Goal: Information Seeking & Learning: Learn about a topic

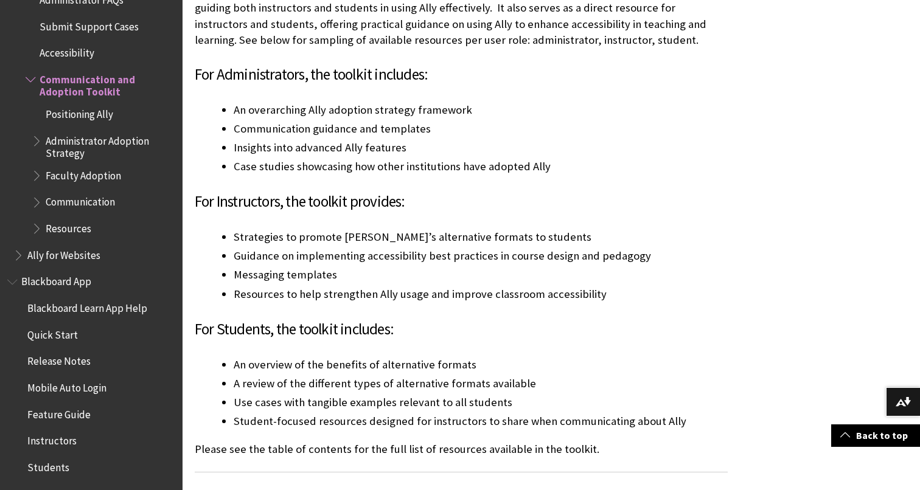
scroll to position [498, 0]
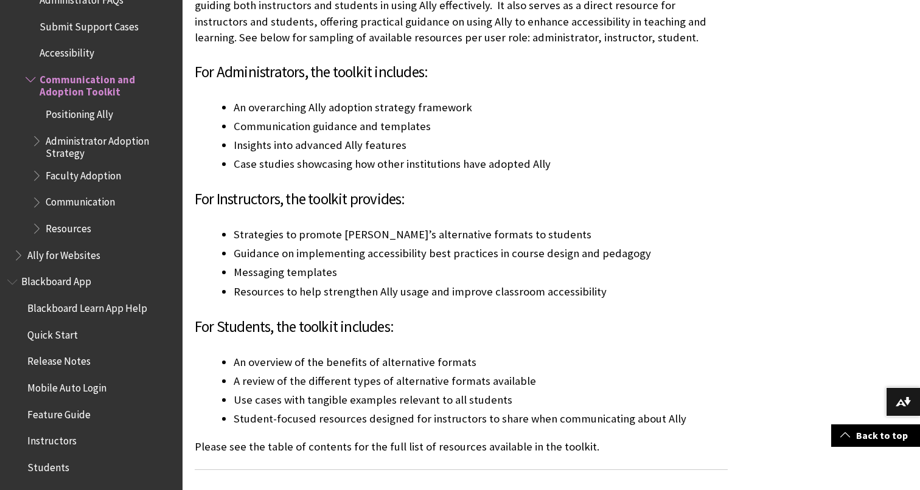
click at [75, 144] on span "Administrator Adoption Strategy" at bounding box center [110, 145] width 128 height 29
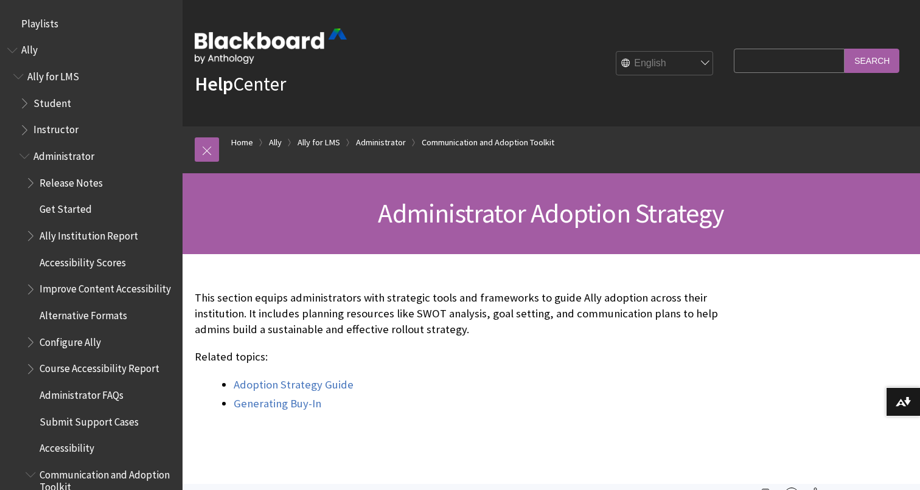
scroll to position [508, 0]
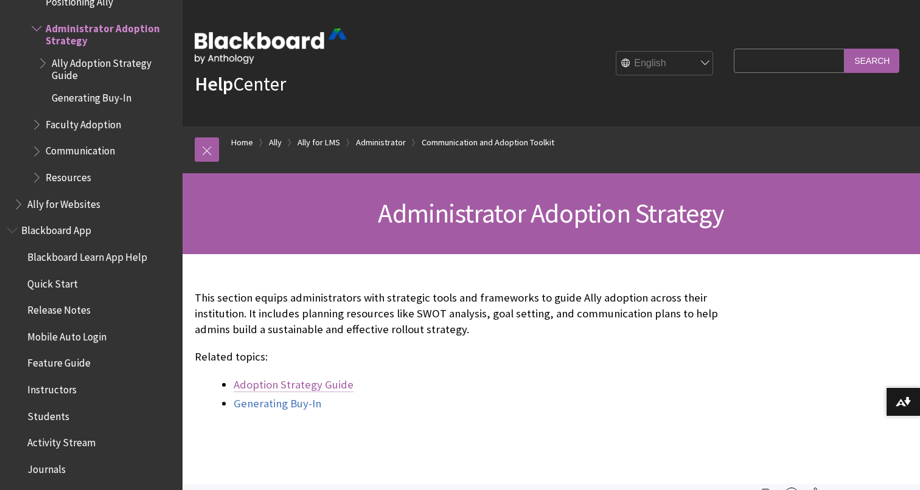
click at [293, 384] on link "Adoption Strategy Guide" at bounding box center [294, 385] width 120 height 15
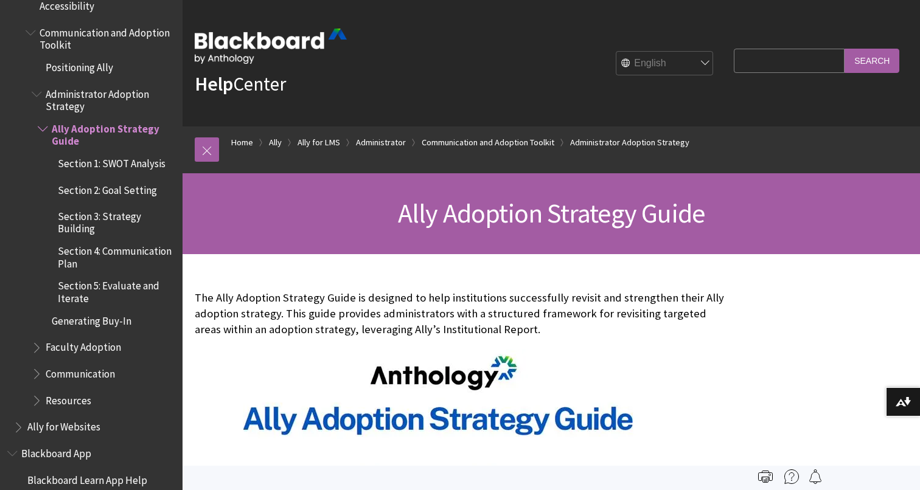
scroll to position [445, 0]
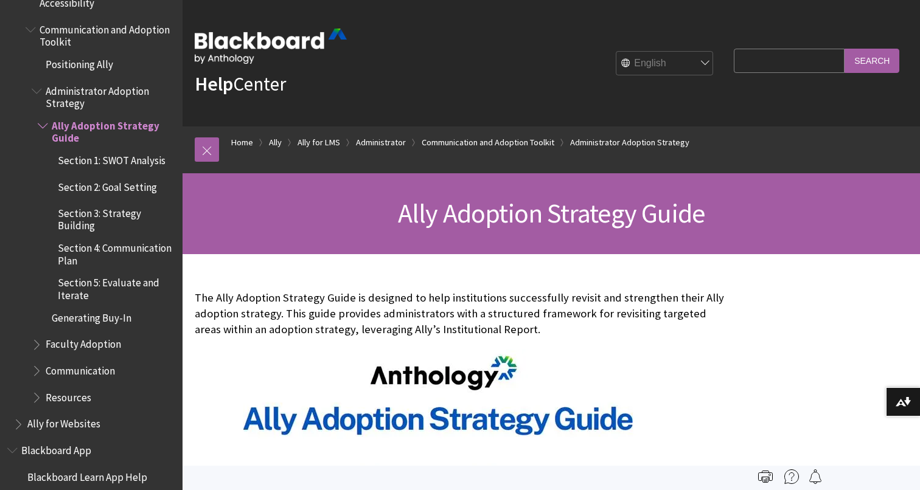
click at [100, 342] on span "Faculty Adoption" at bounding box center [83, 343] width 75 height 16
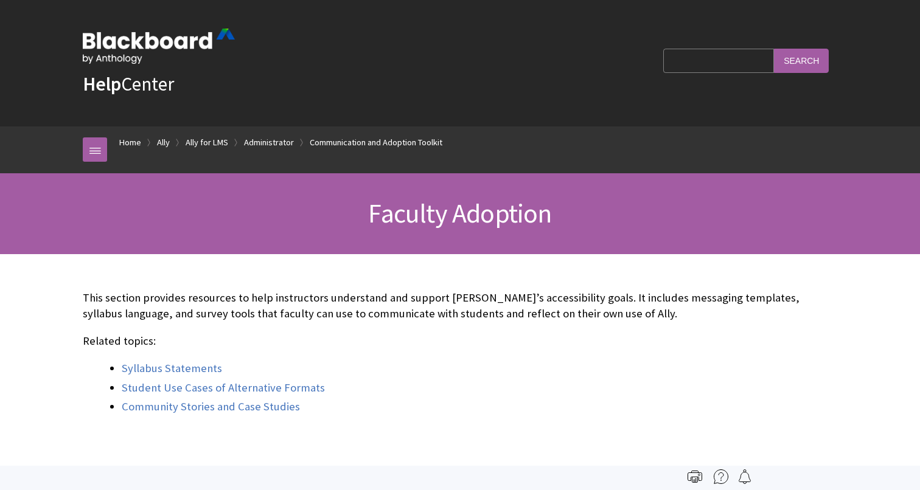
scroll to position [543, 0]
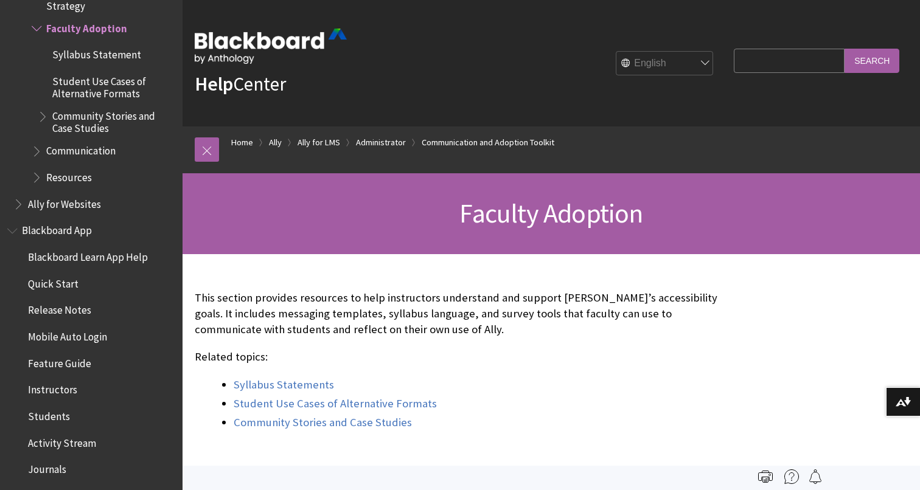
click at [73, 55] on span "Syllabus Statement" at bounding box center [96, 53] width 89 height 16
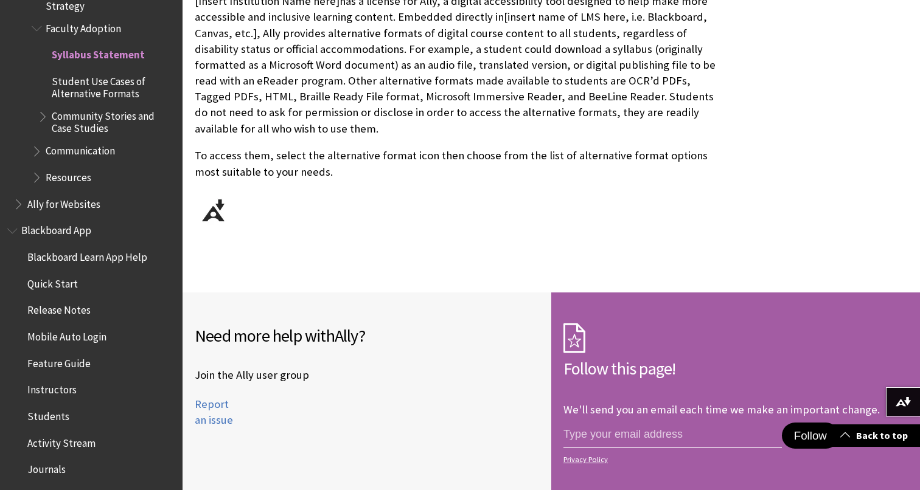
scroll to position [534, 0]
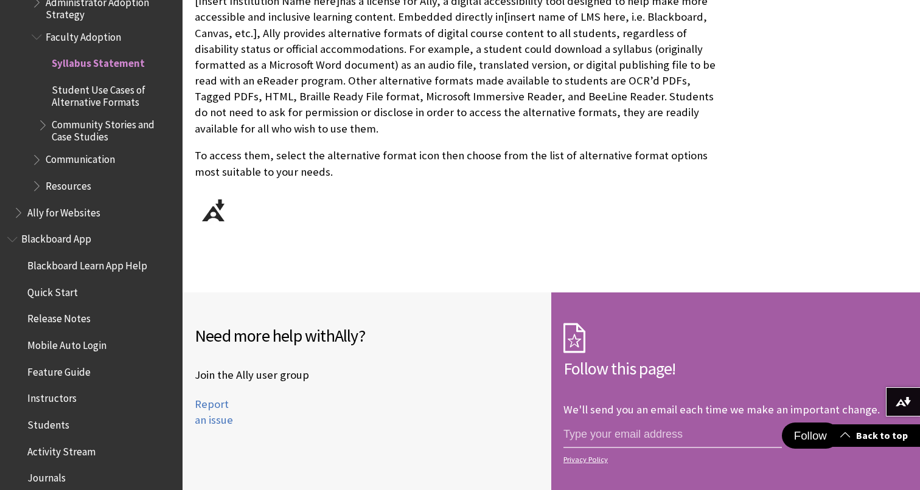
click at [80, 155] on span "Communication" at bounding box center [80, 158] width 69 height 16
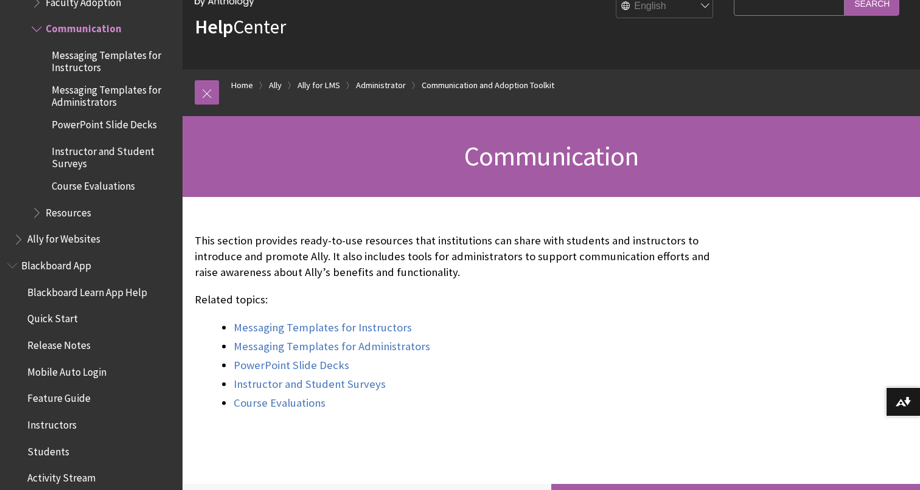
scroll to position [68, 0]
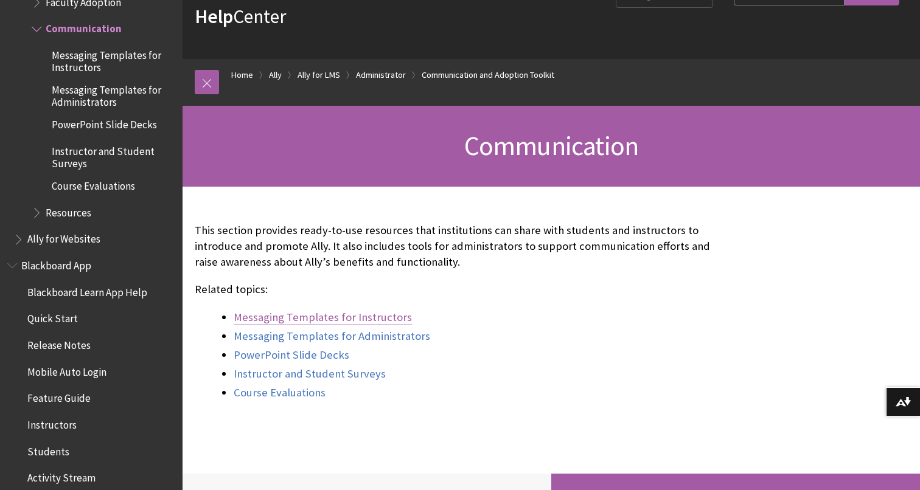
click at [359, 316] on link "Messaging Templates for Instructors" at bounding box center [323, 317] width 178 height 15
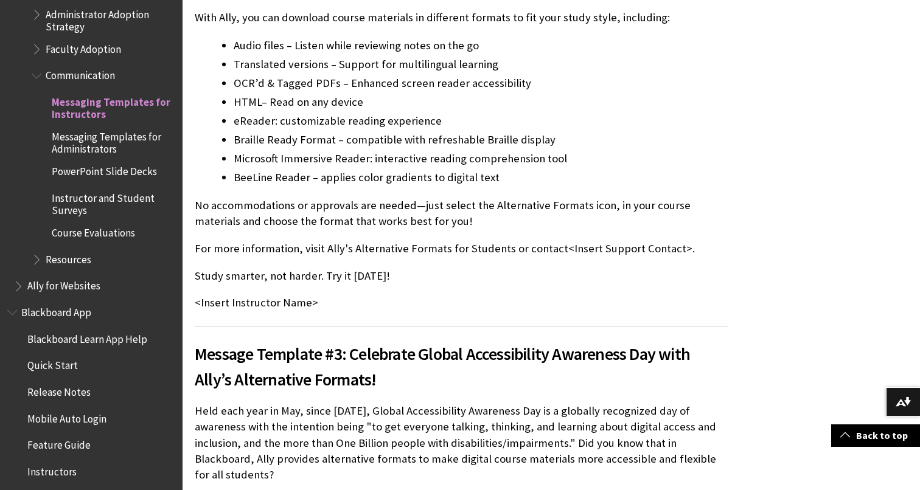
scroll to position [958, 0]
